Goal: Transaction & Acquisition: Purchase product/service

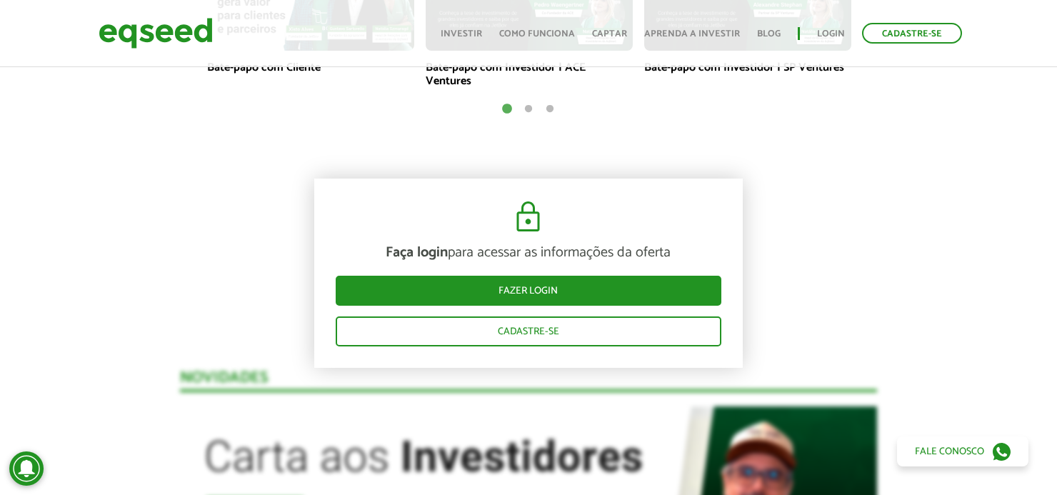
scroll to position [1204, 0]
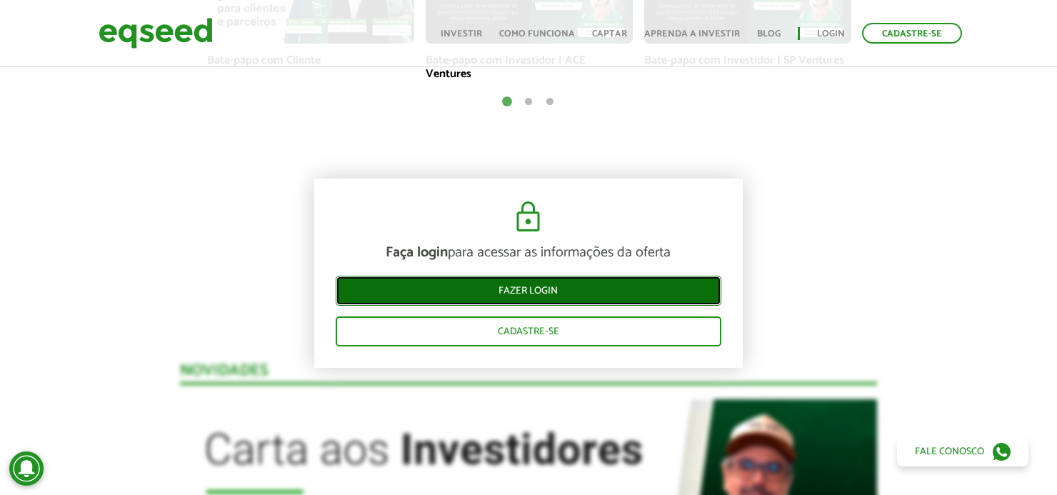
click at [568, 299] on link "Fazer login" at bounding box center [529, 291] width 386 height 30
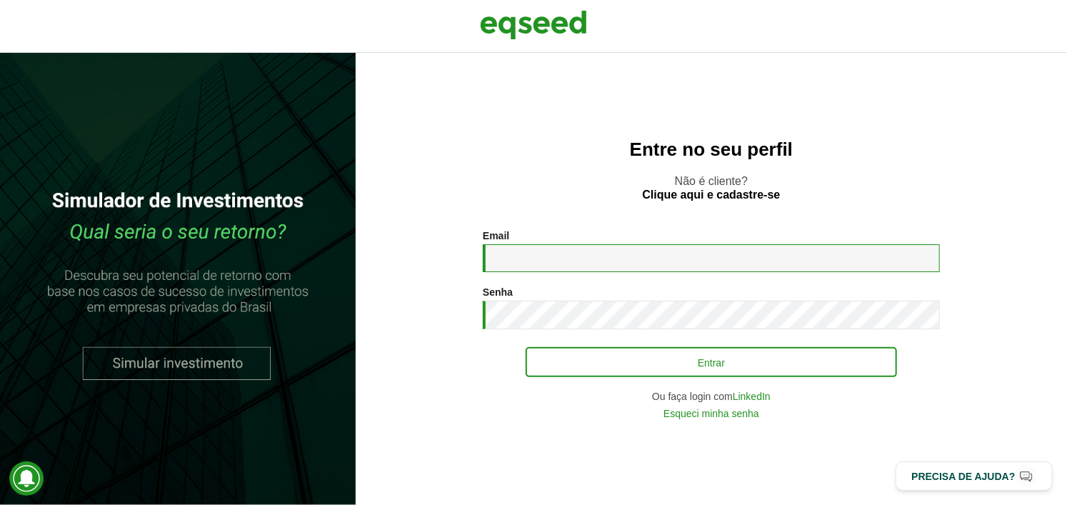
type input "**********"
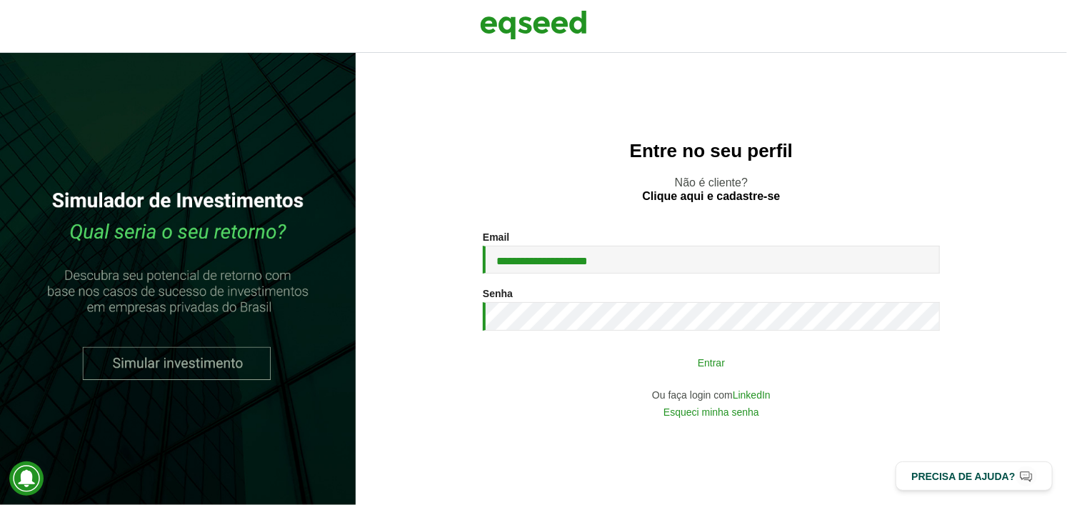
click at [595, 354] on button "Entrar" at bounding box center [710, 361] width 371 height 27
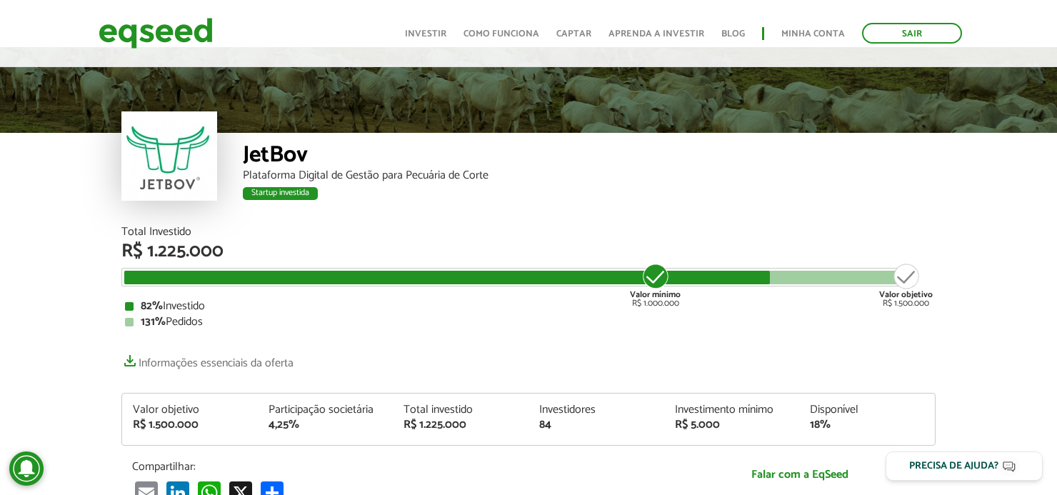
scroll to position [19, 0]
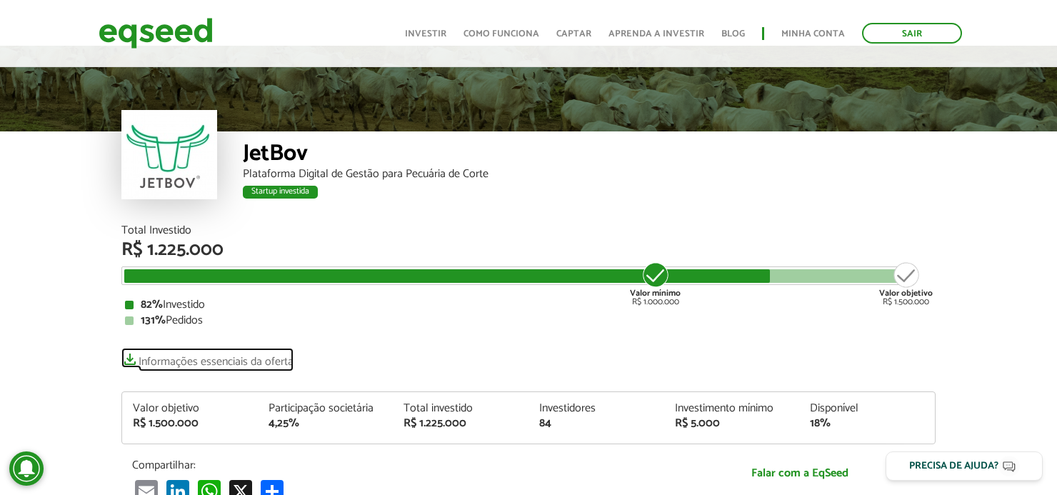
click at [258, 364] on link "Informações essenciais da oferta" at bounding box center [207, 358] width 172 height 20
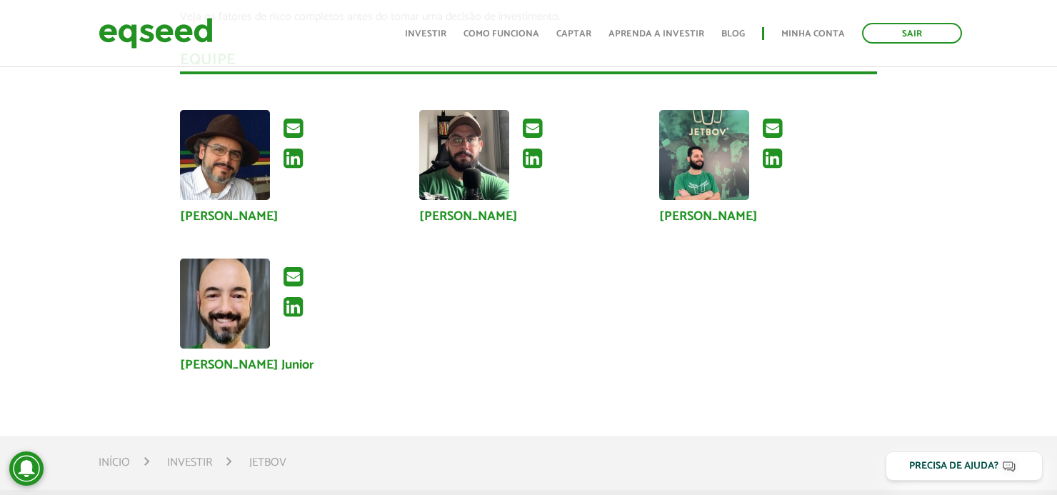
scroll to position [2514, 0]
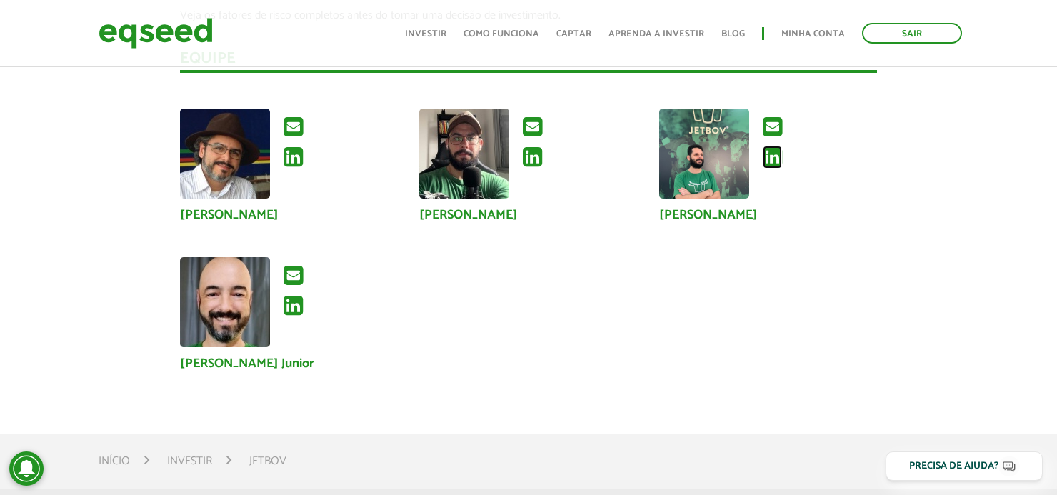
click at [769, 146] on icon at bounding box center [771, 157] width 19 height 23
